Goal: Task Accomplishment & Management: Manage account settings

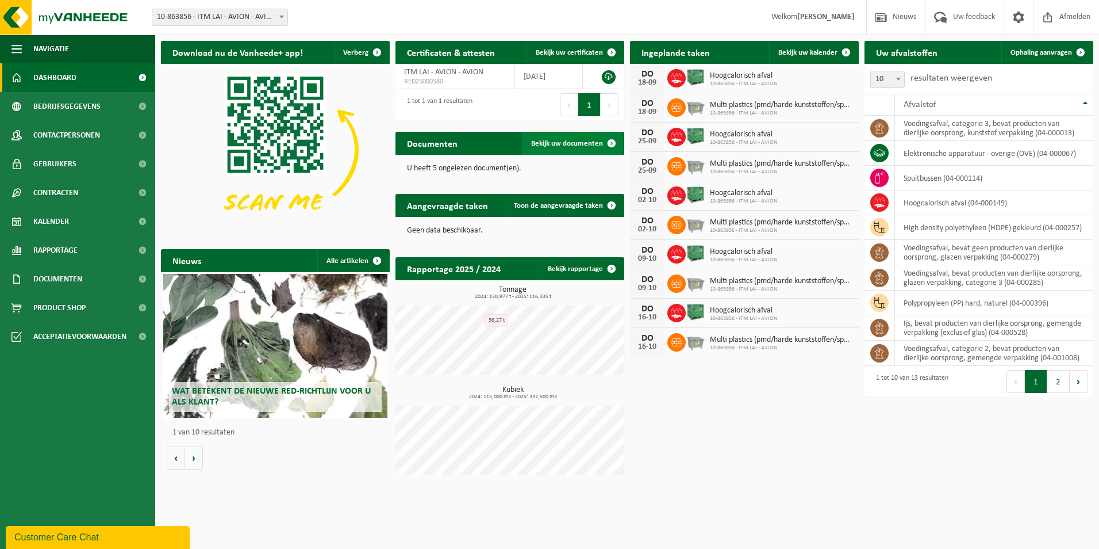
click at [565, 140] on span "Bekijk uw documenten" at bounding box center [567, 143] width 72 height 7
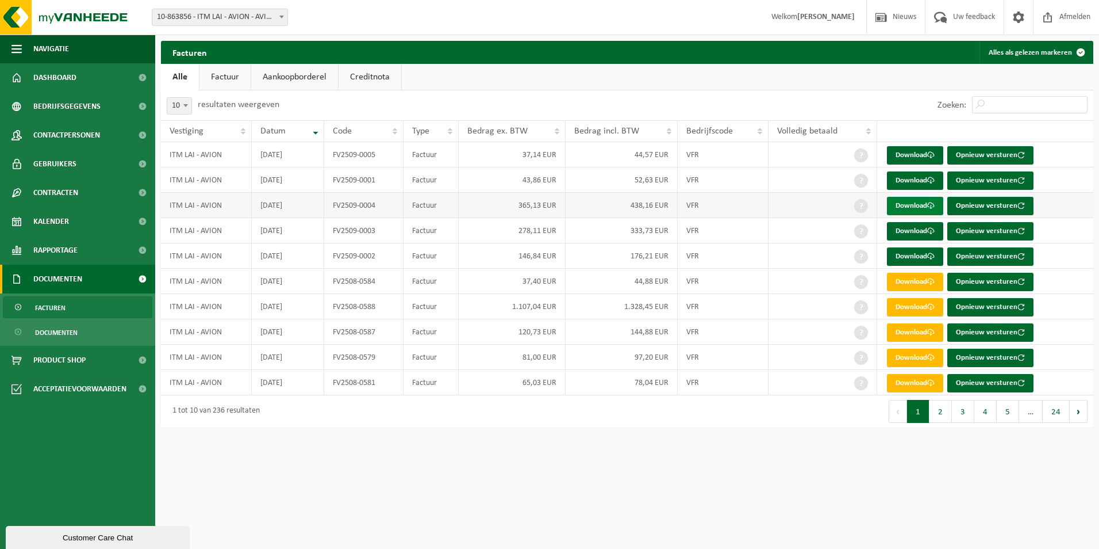
click at [901, 210] on link "Download" at bounding box center [915, 206] width 56 height 18
click at [1053, 56] on button "Alles als gelezen markeren" at bounding box center [1036, 52] width 113 height 23
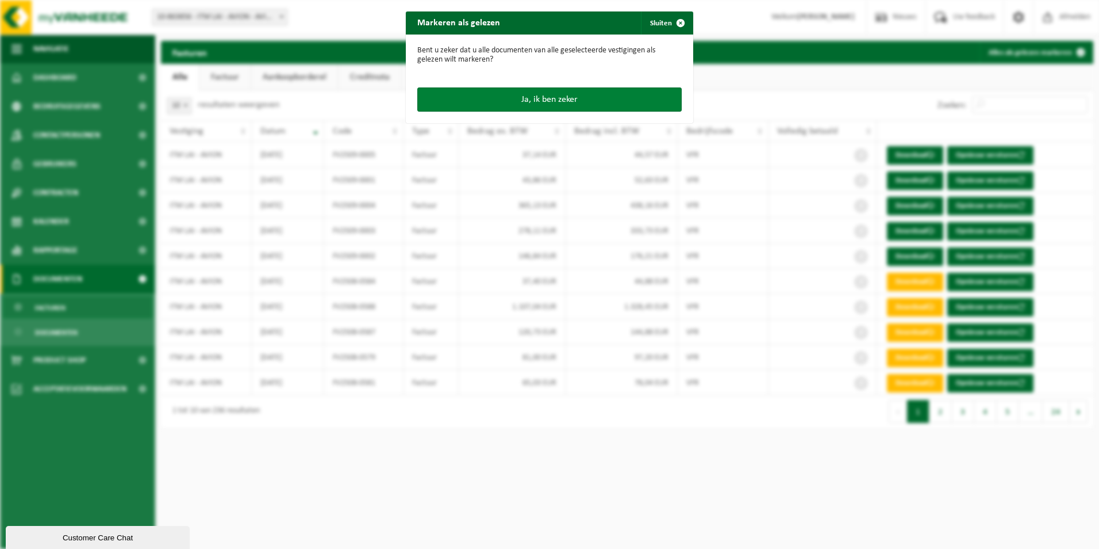
click at [531, 103] on button "Ja, ik ben zeker" at bounding box center [549, 99] width 265 height 24
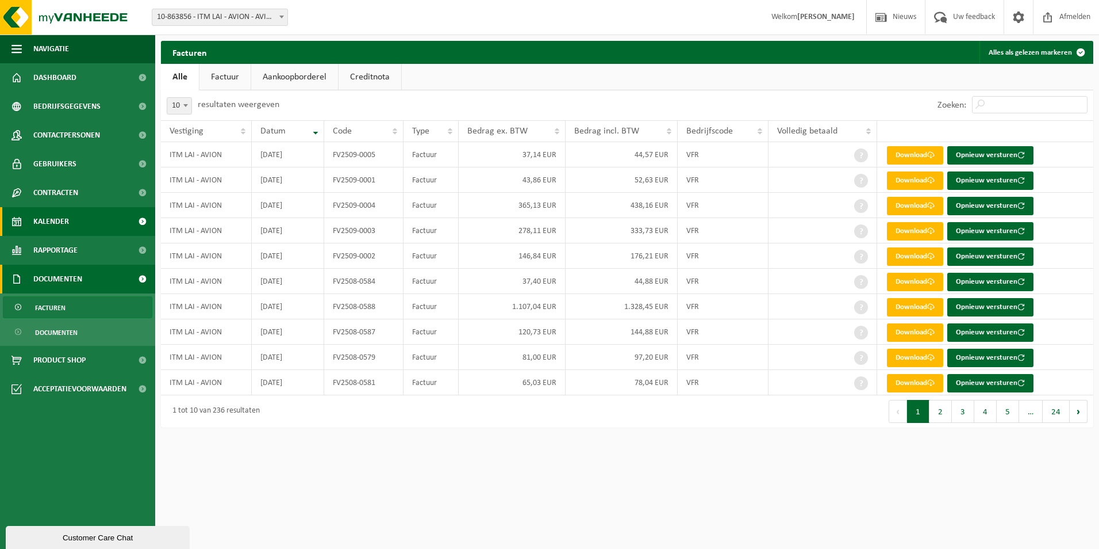
click at [59, 221] on span "Kalender" at bounding box center [51, 221] width 36 height 29
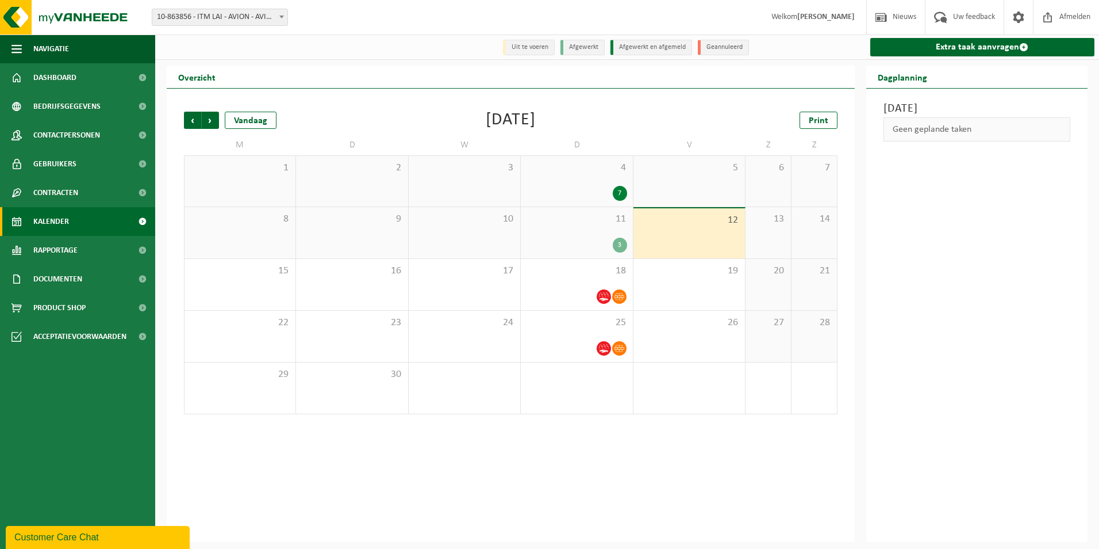
click at [572, 222] on span "11" at bounding box center [577, 219] width 100 height 13
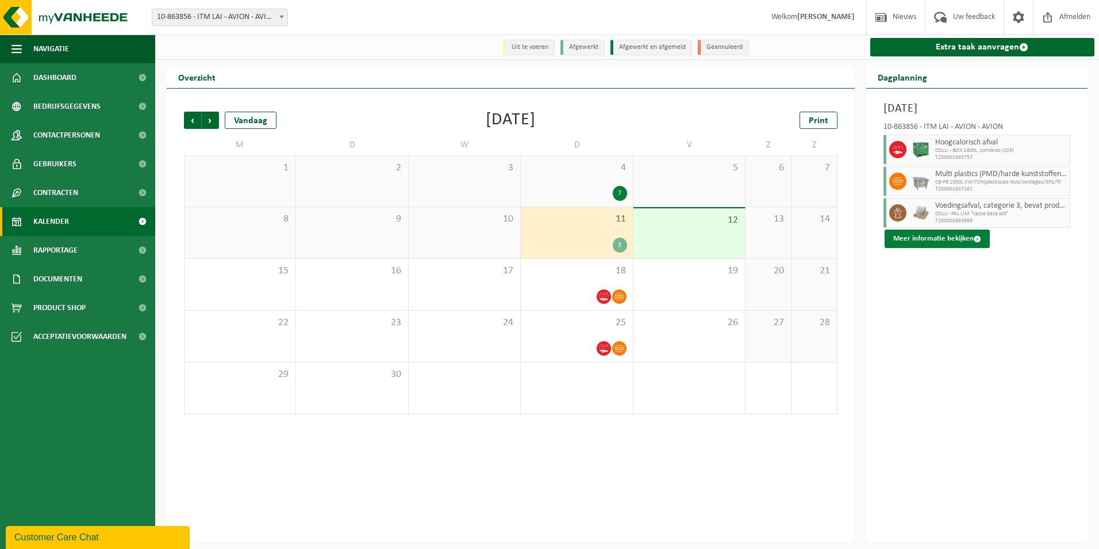
click at [935, 241] on button "Meer informatie bekijken" at bounding box center [937, 238] width 105 height 18
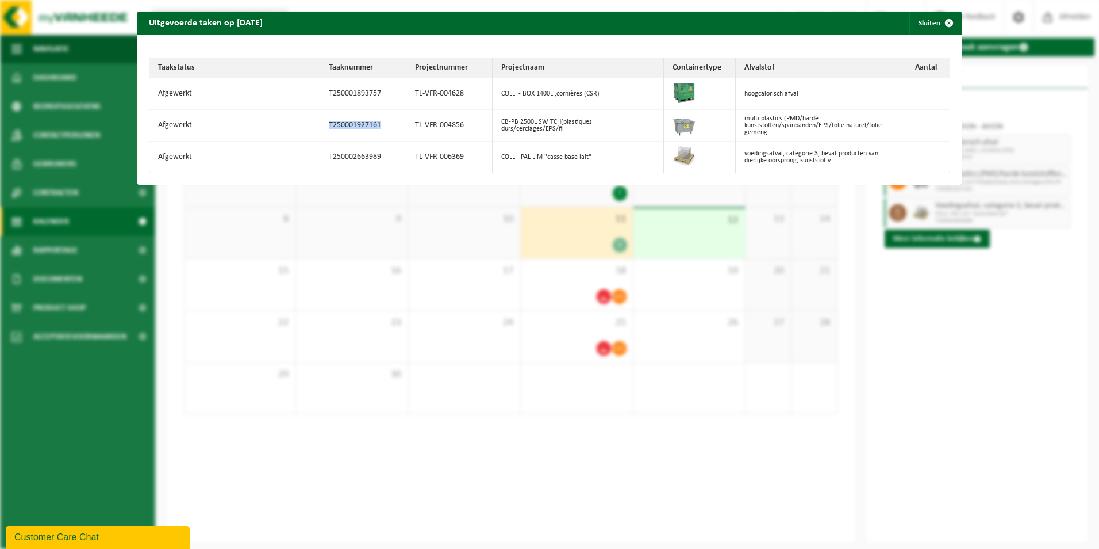
drag, startPoint x: 381, startPoint y: 122, endPoint x: 322, endPoint y: 127, distance: 58.8
click at [322, 127] on td "T250001927161" at bounding box center [363, 126] width 86 height 32
copy td "T250001927161"
drag, startPoint x: 384, startPoint y: 93, endPoint x: 325, endPoint y: 93, distance: 58.7
click at [325, 93] on td "T250001893757" at bounding box center [363, 94] width 86 height 32
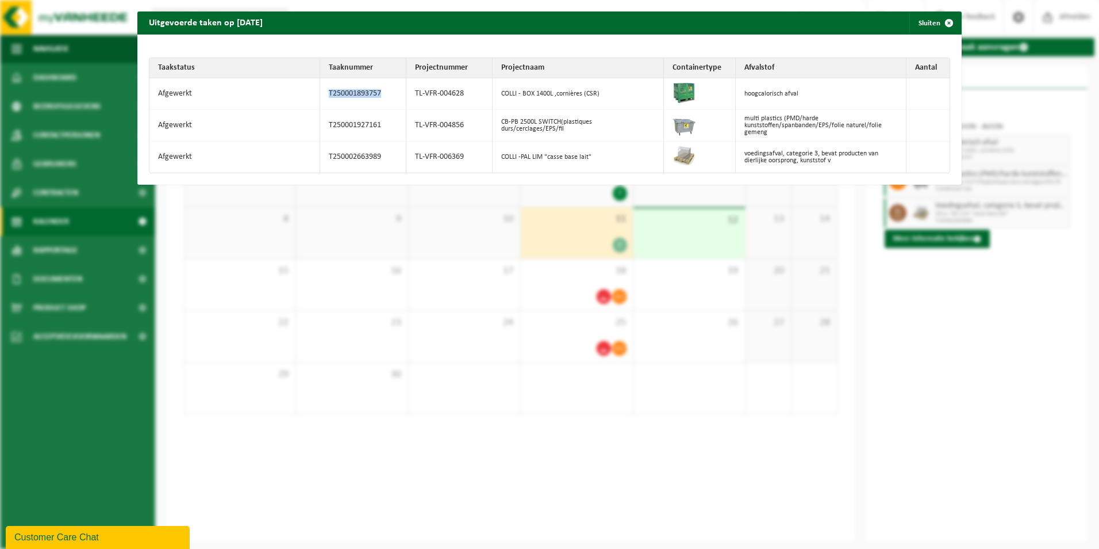
copy td "T250001893757"
